Goal: Task Accomplishment & Management: Manage account settings

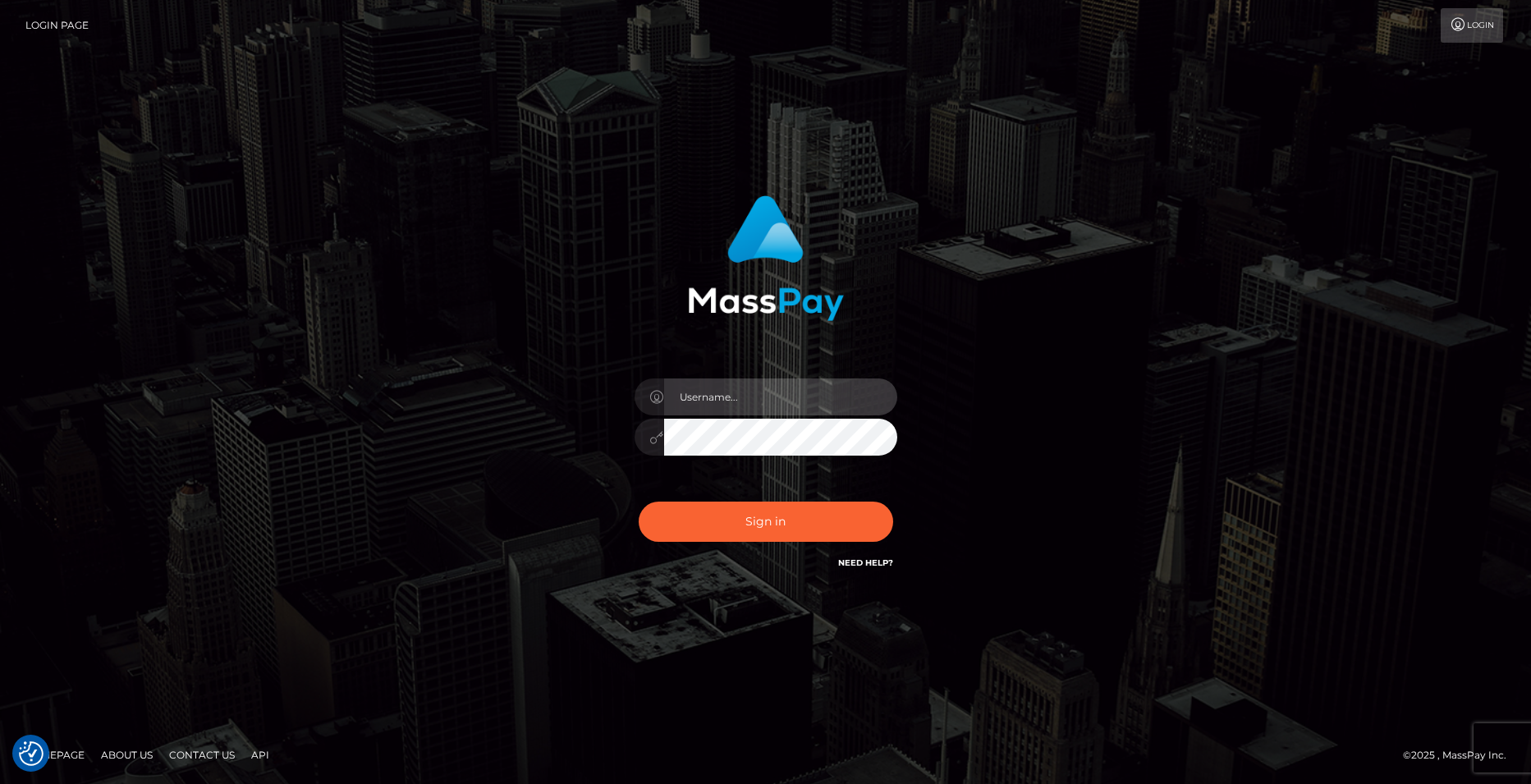
click at [751, 396] on input "text" at bounding box center [780, 396] width 233 height 37
click at [799, 274] on img at bounding box center [766, 258] width 156 height 126
